Goal: Book appointment/travel/reservation

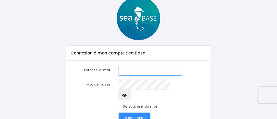
scroll to position [39, 0]
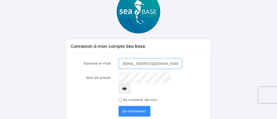
type input "gontransteen@yahoo.fr"
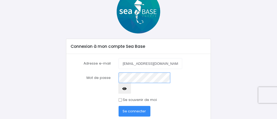
click at [119, 106] on button "Se connecter" at bounding box center [135, 111] width 32 height 11
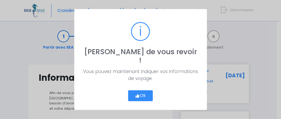
click at [142, 90] on button "Ok" at bounding box center [140, 95] width 25 height 11
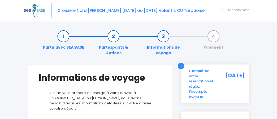
click at [197, 82] on div "Complétez votre réservation et réglez l'acompte avant le" at bounding box center [202, 83] width 35 height 31
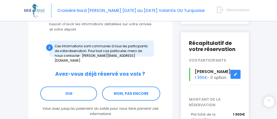
scroll to position [93, 0]
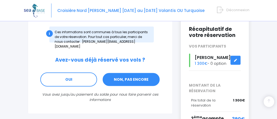
click at [126, 74] on link "NON, PAS ENCORE" at bounding box center [131, 79] width 58 height 14
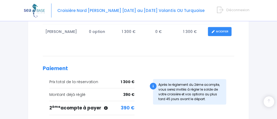
scroll to position [135, 0]
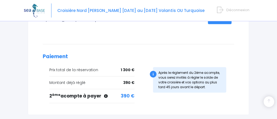
click at [128, 93] on span "390 €" at bounding box center [128, 96] width 14 height 7
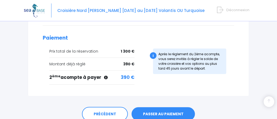
scroll to position [169, 0]
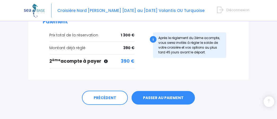
click at [159, 92] on link "PASSER AU PAIEMENT" at bounding box center [163, 98] width 63 height 14
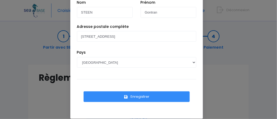
scroll to position [35, 0]
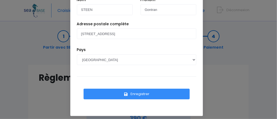
click at [144, 94] on button "Enregistrer" at bounding box center [137, 94] width 106 height 11
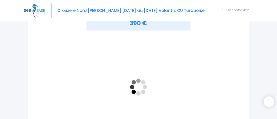
scroll to position [165, 0]
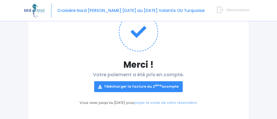
scroll to position [74, 0]
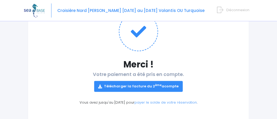
click at [167, 85] on link "Télécharger la facture du 2 ème acompte" at bounding box center [138, 86] width 89 height 11
click at [87, 38] on h1 at bounding box center [139, 31] width 200 height 39
